Goal: Task Accomplishment & Management: Manage account settings

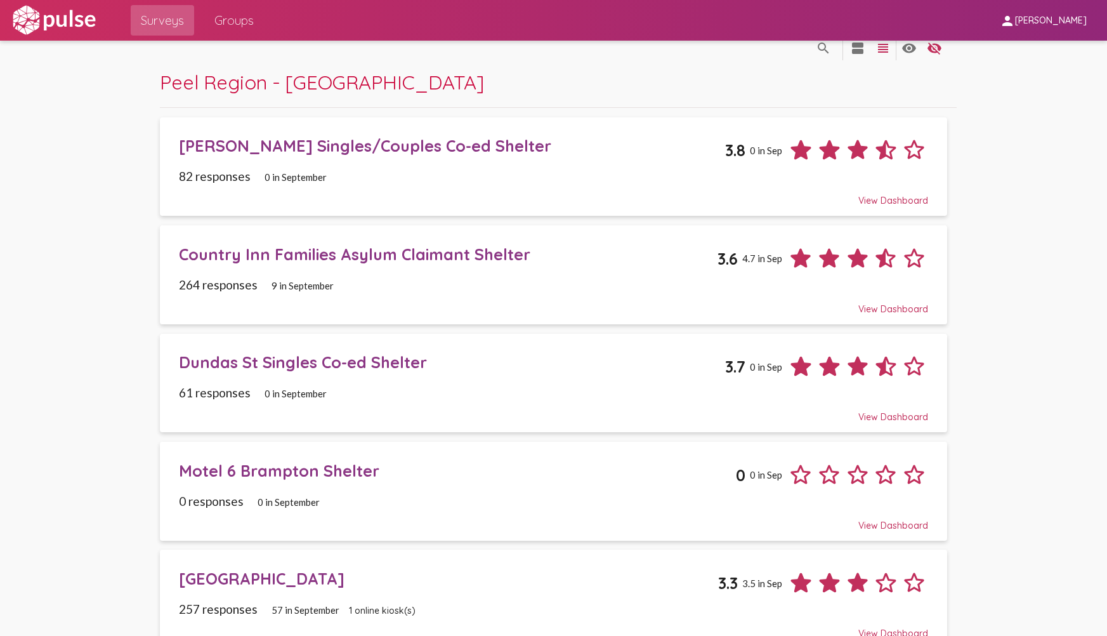
scroll to position [3, 0]
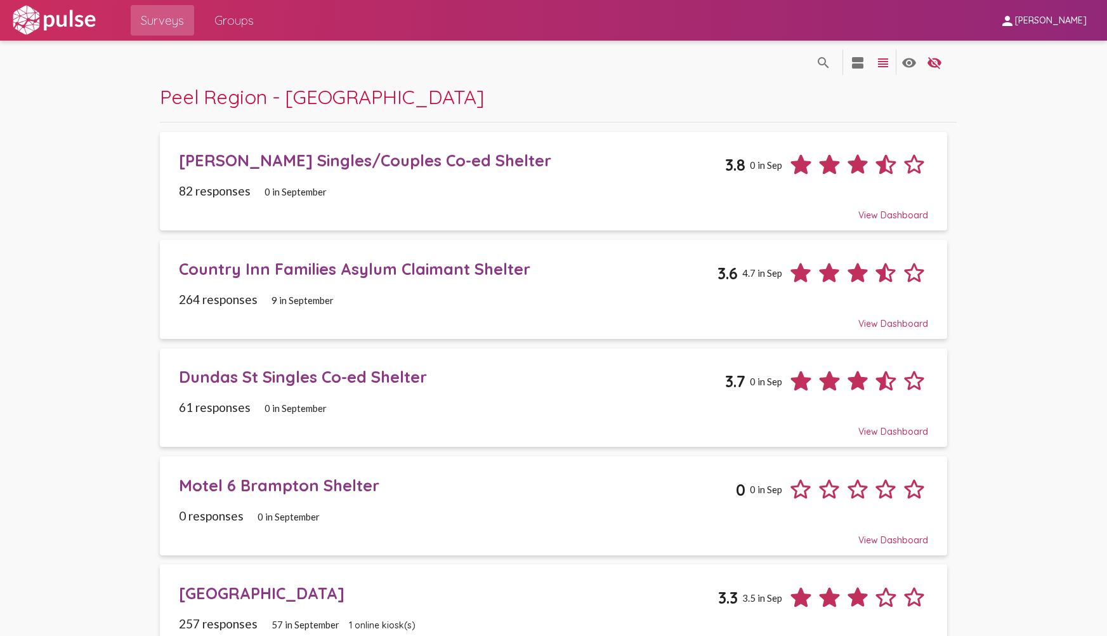
click at [366, 482] on div "Motel 6 Brampton Shelter" at bounding box center [457, 485] width 557 height 20
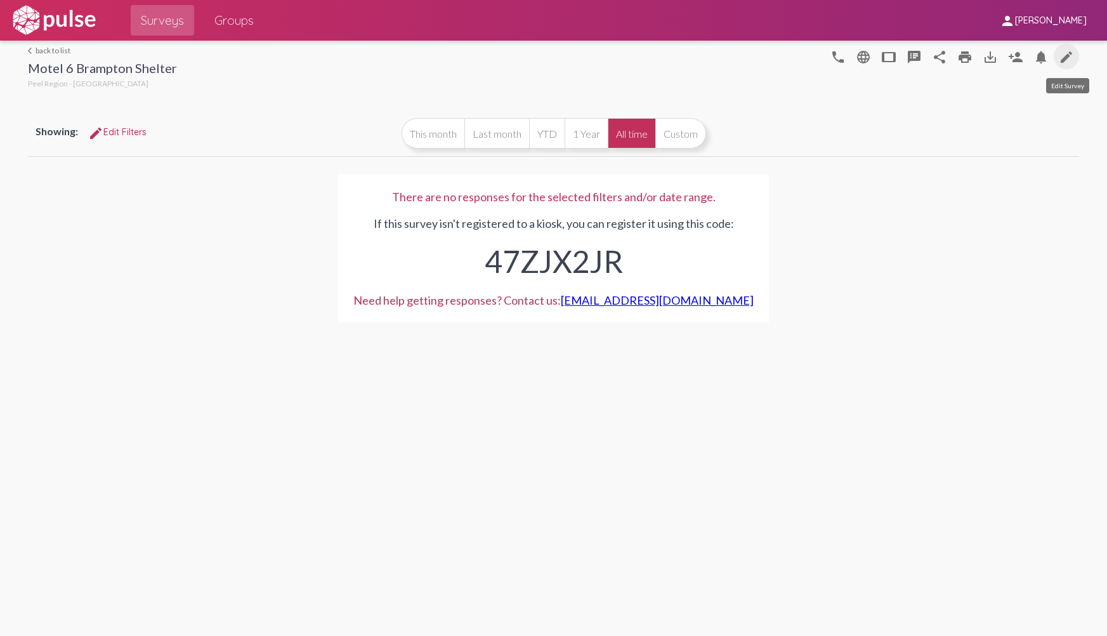
click at [1077, 54] on link "edit" at bounding box center [1066, 56] width 25 height 25
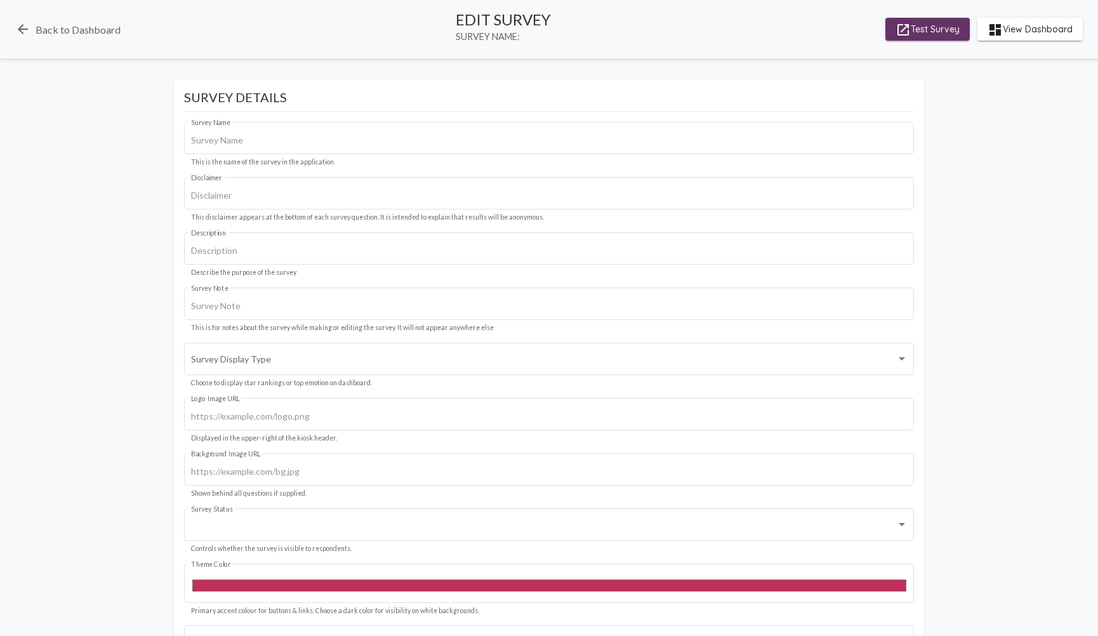
type input "Motel 6 Brampton Shelter"
type input "We value your privacy, your identity will remain anonymous."
type input "https://i.ibb.co/kVgVH68Q/Peel-Region-horiz-notag-K.jpg"
type input "#001e57"
checkbox input "true"
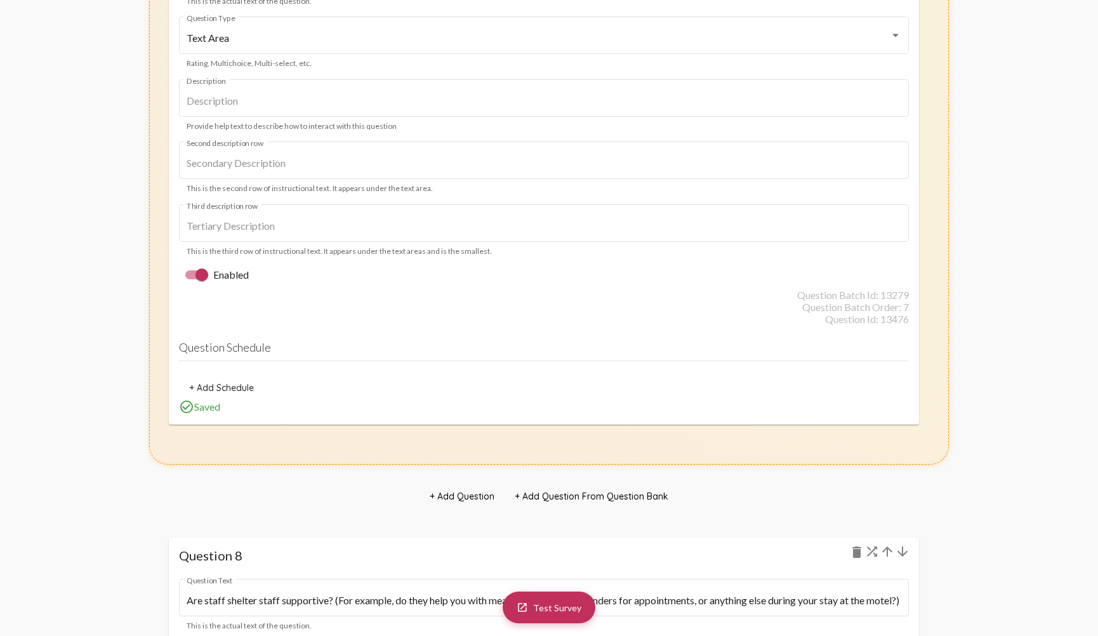
scroll to position [6515, 0]
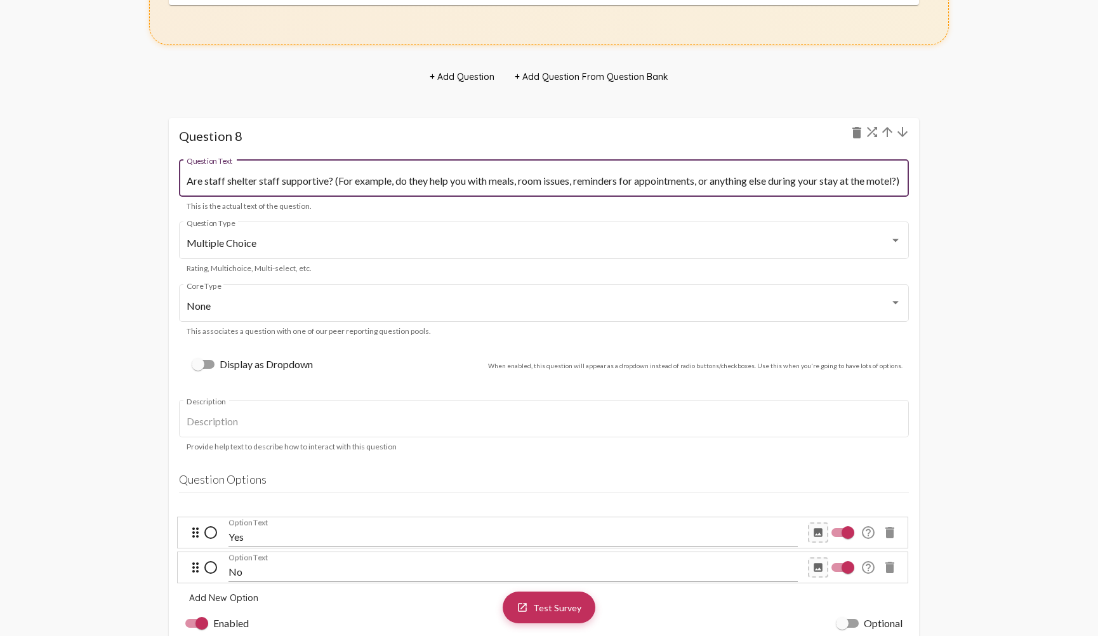
click at [216, 177] on input "Are staff shelter staff supportive? (For example, do they help you with meals, …" at bounding box center [544, 180] width 714 height 11
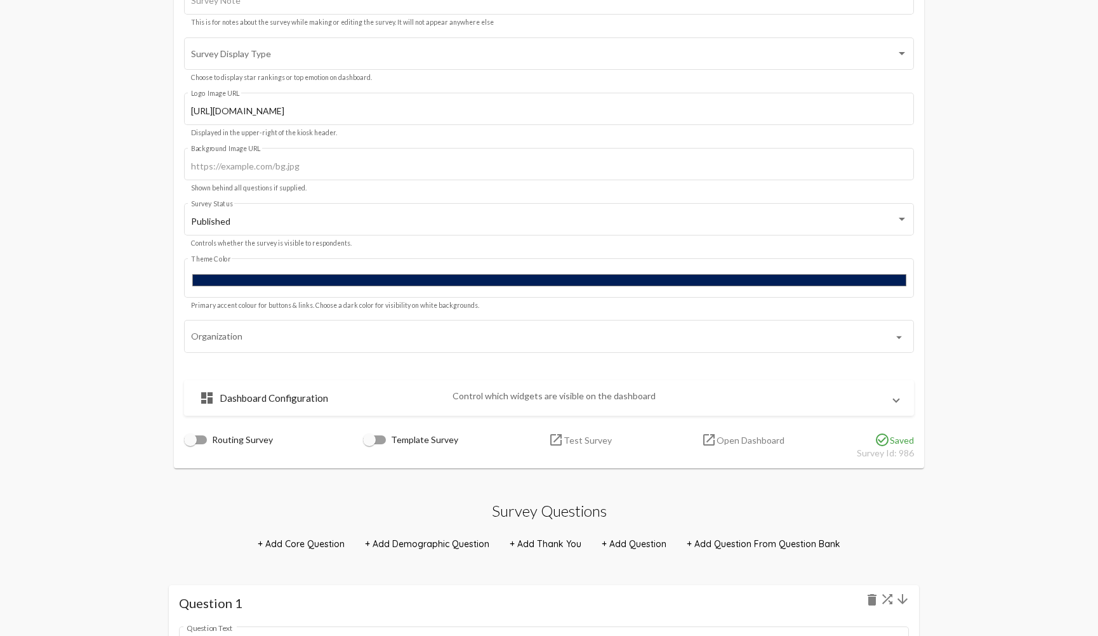
scroll to position [0, 0]
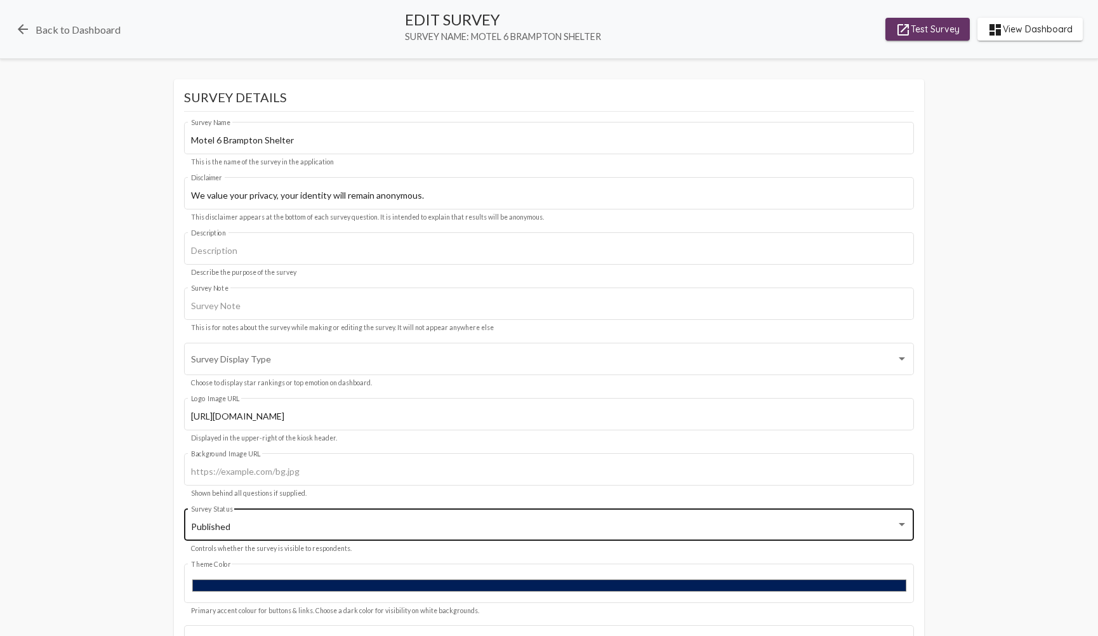
type input "Are shelter staff supportive? (For example, do they help you with meals, room i…"
click at [344, 513] on div "Published Survey Status" at bounding box center [549, 523] width 716 height 35
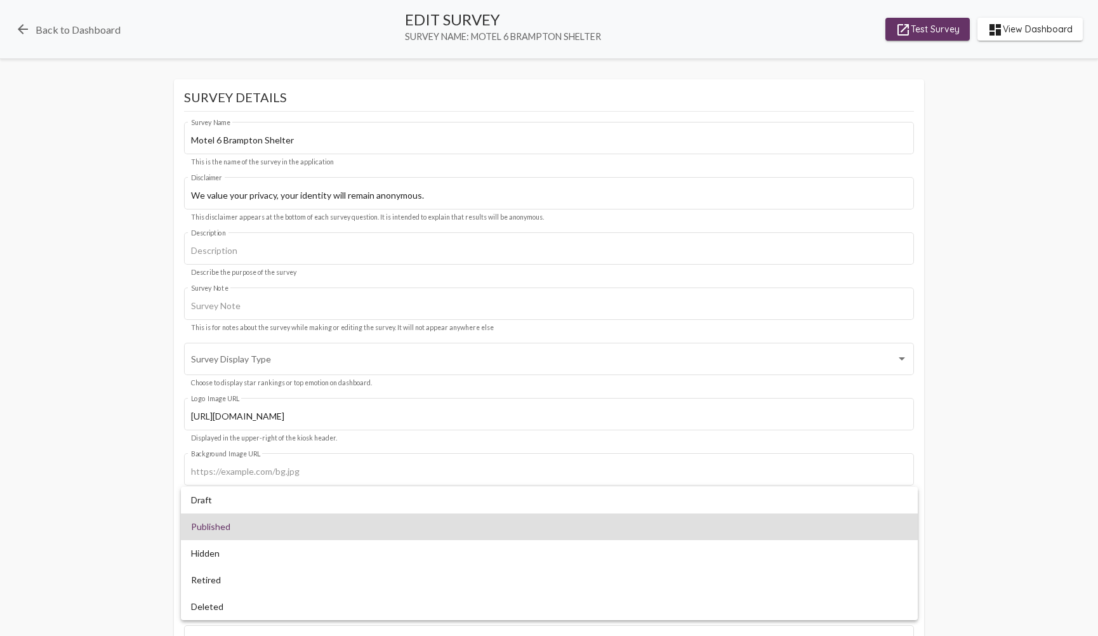
click at [81, 422] on div at bounding box center [549, 318] width 1098 height 636
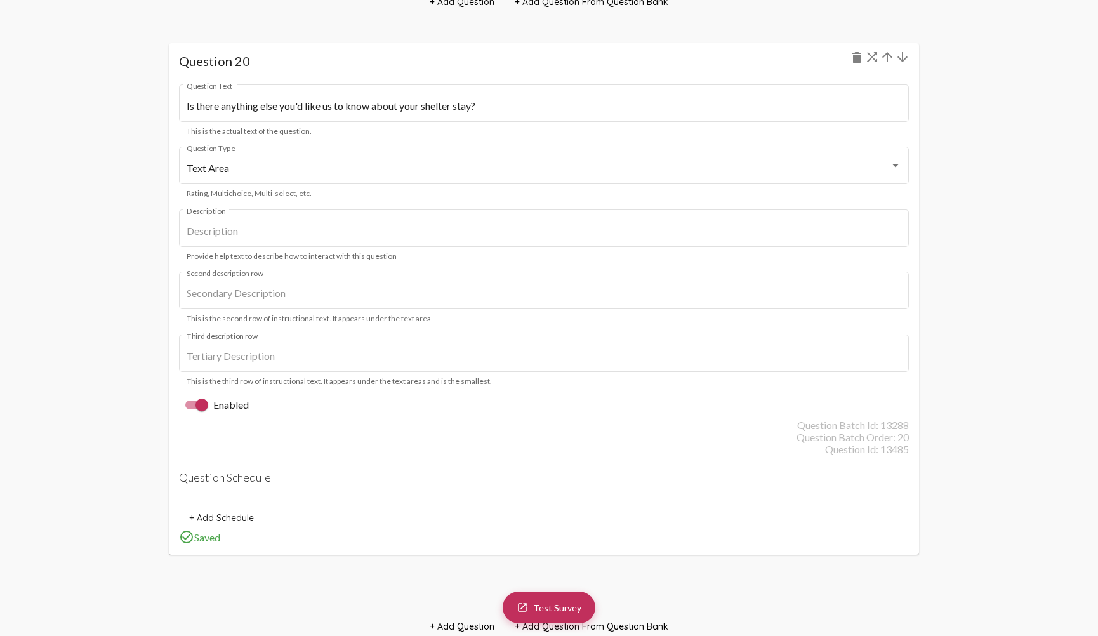
scroll to position [17490, 0]
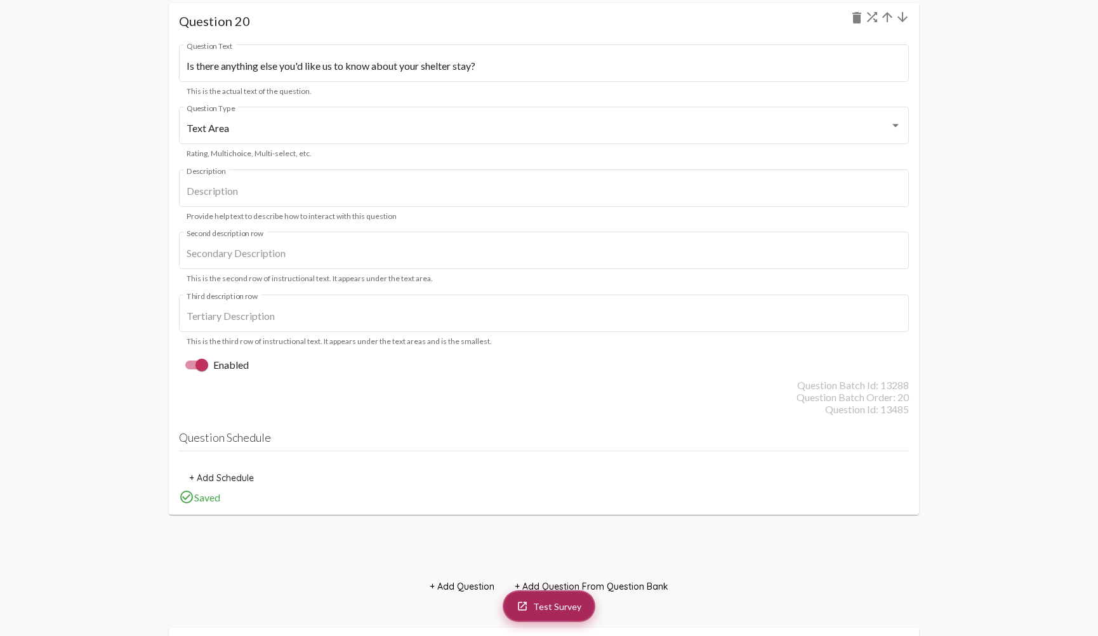
click at [524, 608] on mat-icon "launch" at bounding box center [522, 605] width 11 height 11
